Goal: Use online tool/utility

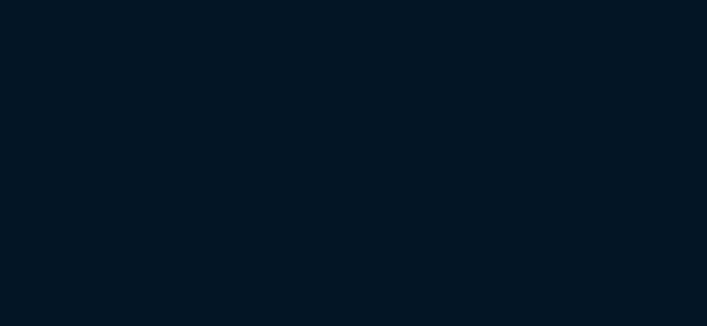
click at [364, 0] on html "Copy Next — ChatGPT Close" at bounding box center [353, 0] width 707 height 0
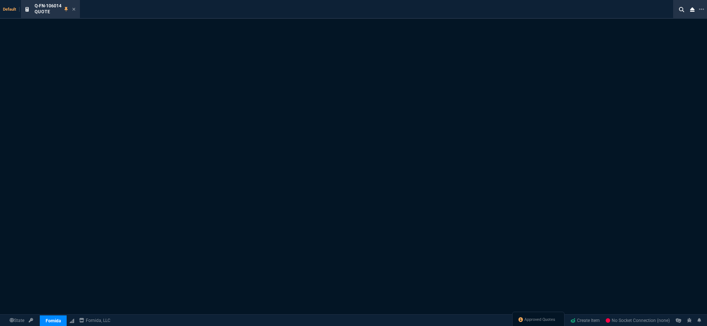
select select "19: totals"
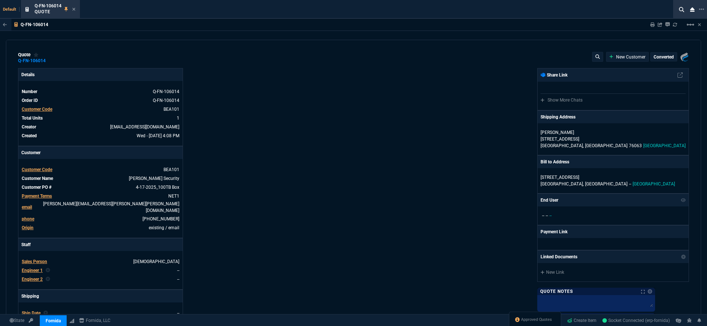
type input "71"
type input "2500"
